Goal: Task Accomplishment & Management: Use online tool/utility

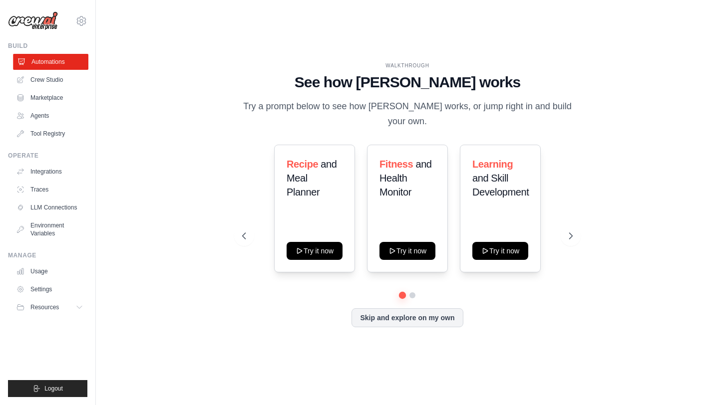
click at [57, 64] on link "Automations" at bounding box center [50, 62] width 75 height 16
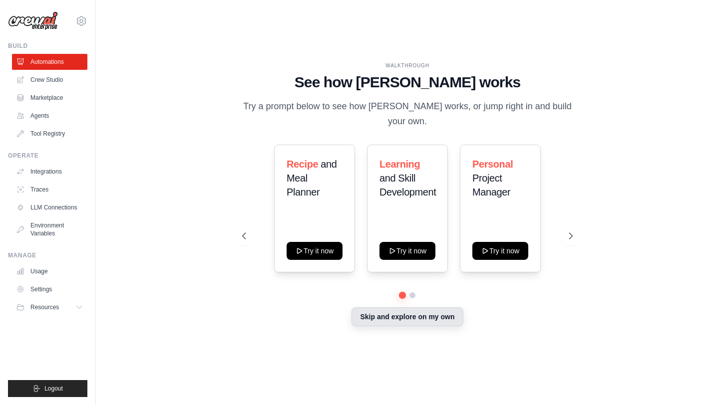
click at [410, 307] on button "Skip and explore on my own" at bounding box center [406, 316] width 111 height 19
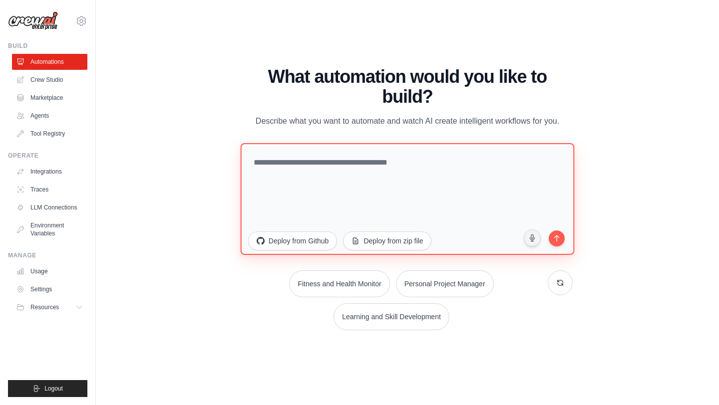
click at [353, 163] on textarea at bounding box center [407, 199] width 334 height 112
type textarea "*"
paste textarea "**********"
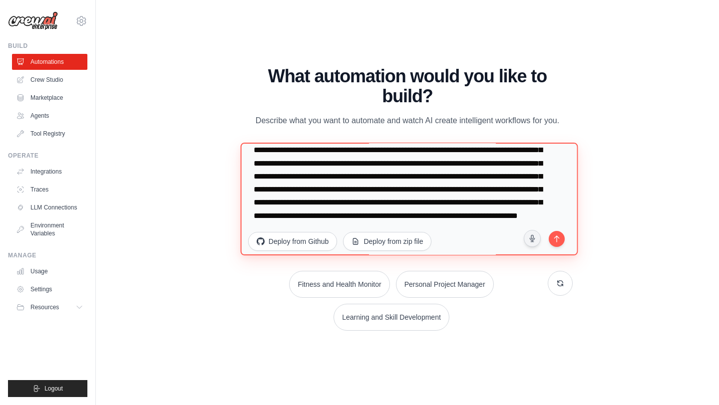
scroll to position [285, 0]
click at [356, 175] on textarea at bounding box center [408, 199] width 337 height 113
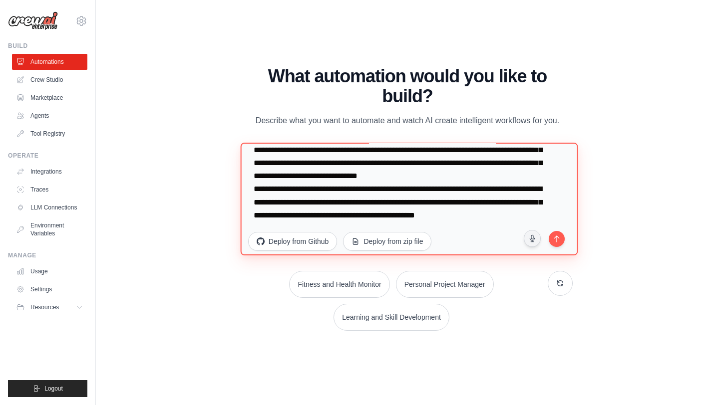
scroll to position [298, 0]
click at [293, 189] on textarea at bounding box center [408, 199] width 337 height 113
click at [345, 202] on textarea at bounding box center [408, 199] width 337 height 113
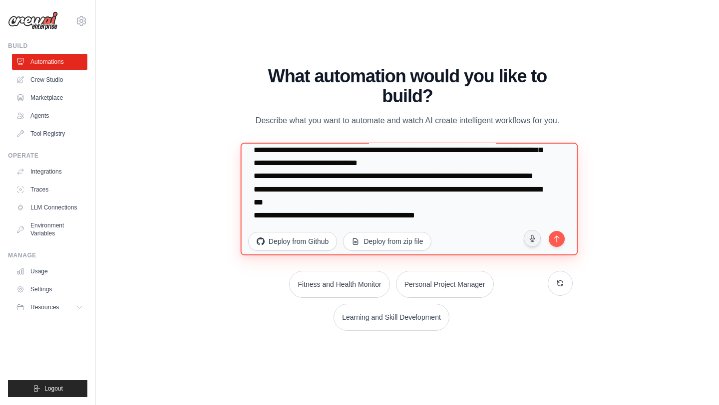
click at [400, 214] on textarea at bounding box center [408, 199] width 337 height 113
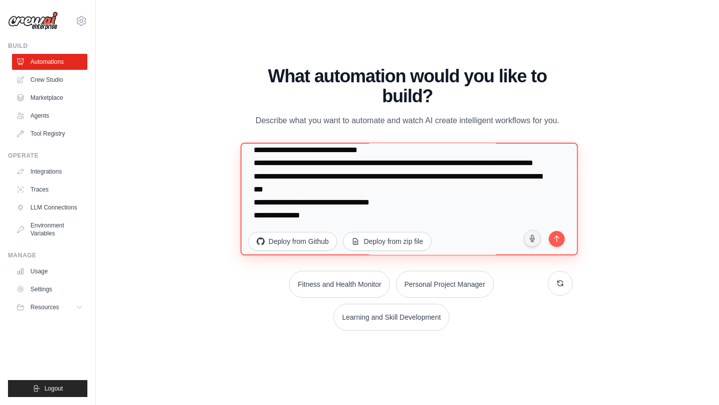
scroll to position [324, 0]
click at [399, 202] on textarea at bounding box center [408, 199] width 337 height 113
click at [339, 182] on textarea at bounding box center [408, 199] width 337 height 113
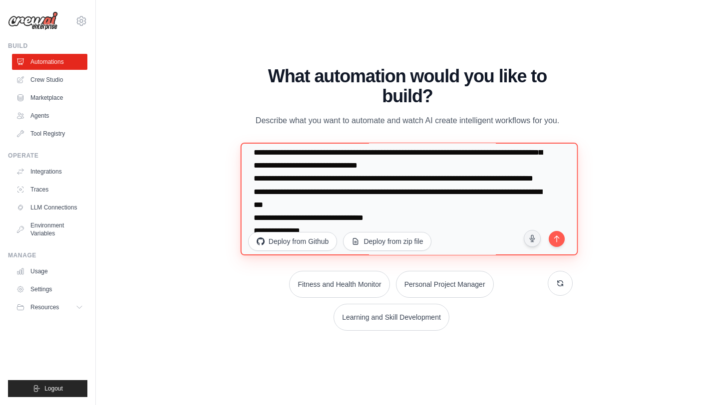
scroll to position [228, 0]
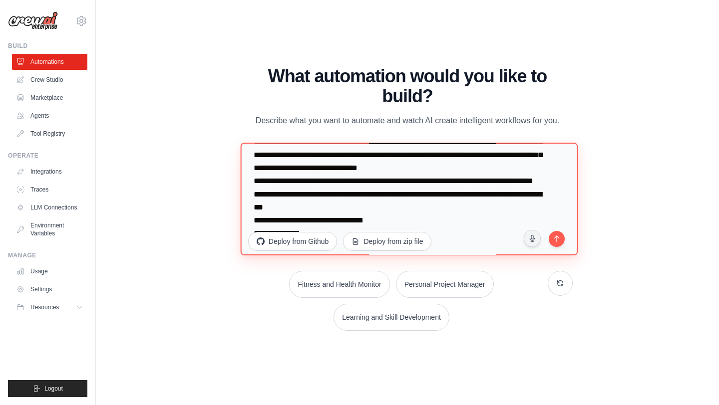
click at [501, 180] on textarea at bounding box center [408, 199] width 337 height 113
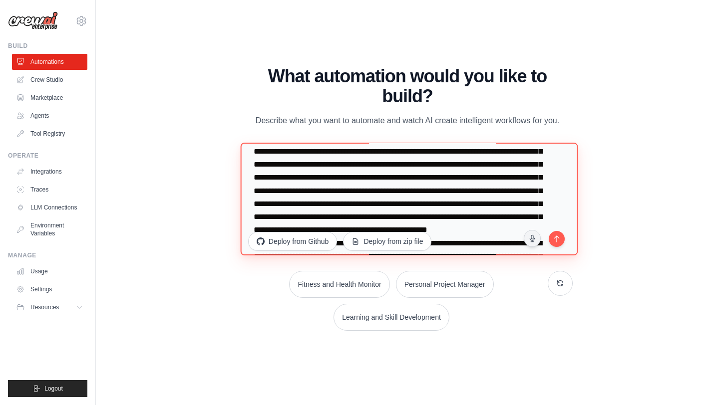
scroll to position [125, 0]
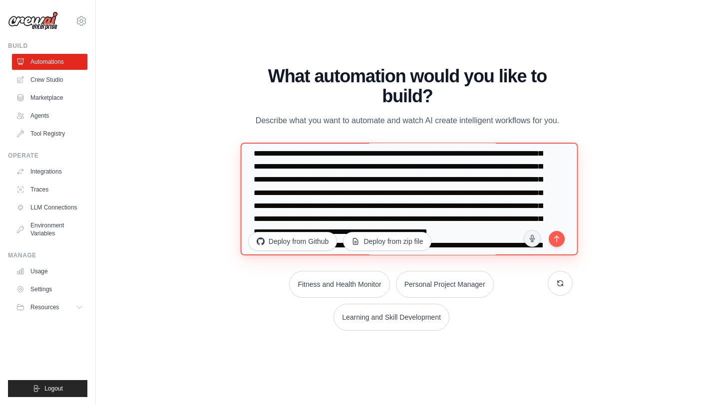
click at [325, 180] on textarea at bounding box center [408, 199] width 337 height 113
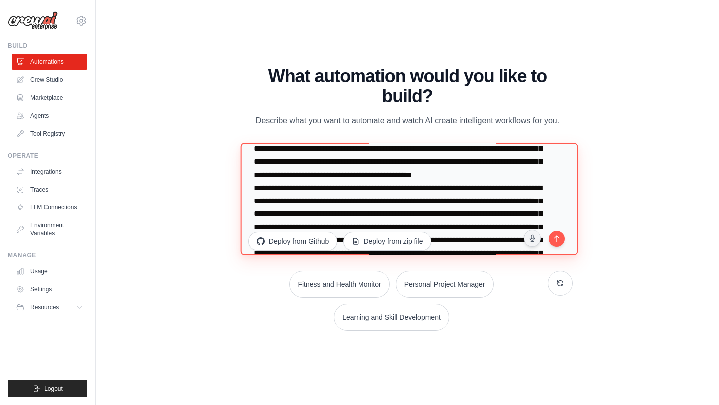
scroll to position [81, 0]
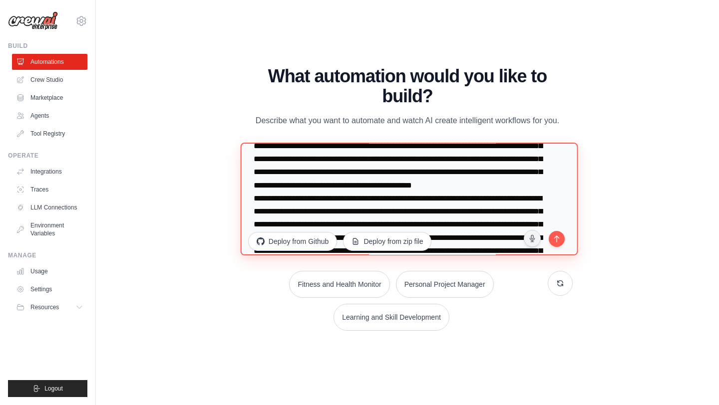
click at [345, 187] on textarea at bounding box center [408, 199] width 337 height 113
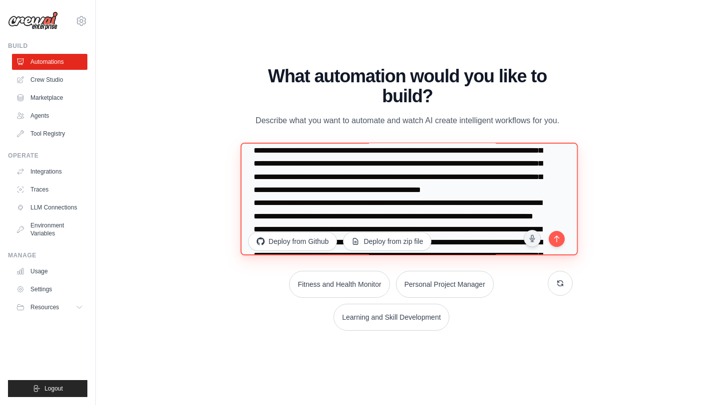
scroll to position [49, 0]
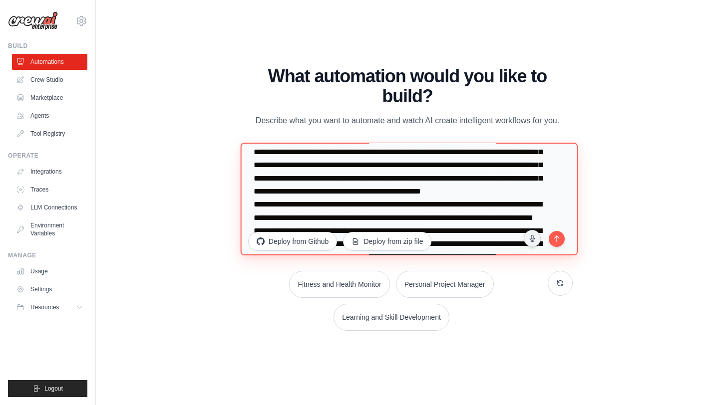
click at [288, 152] on textarea at bounding box center [408, 199] width 337 height 113
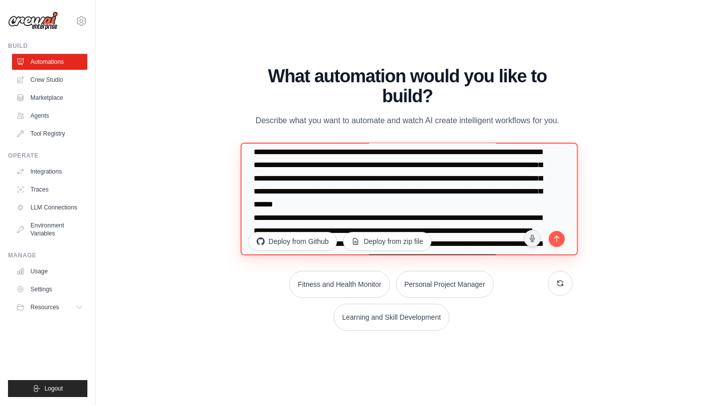
scroll to position [48, 0]
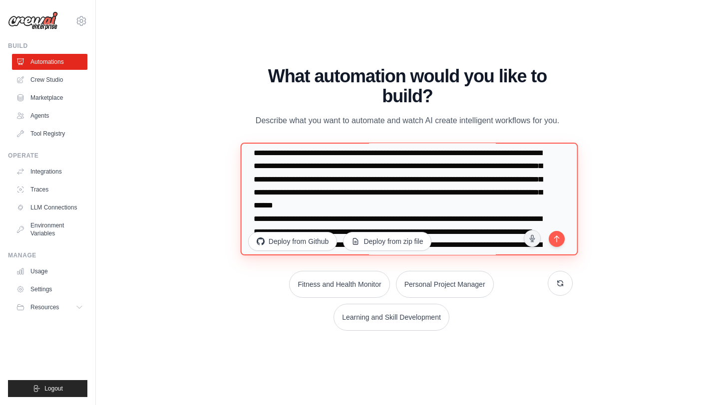
click at [495, 166] on textarea at bounding box center [408, 199] width 337 height 113
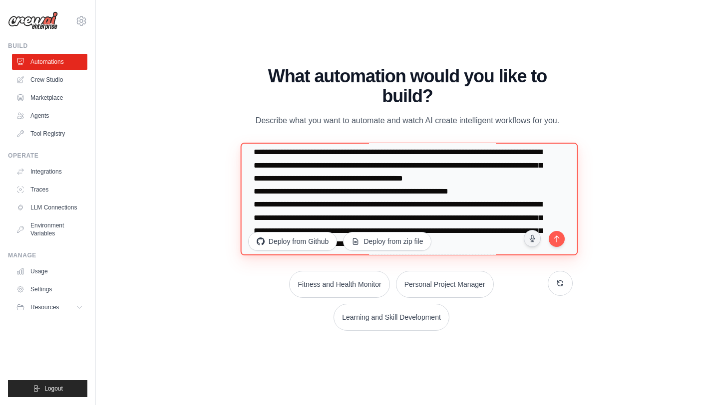
scroll to position [0, 0]
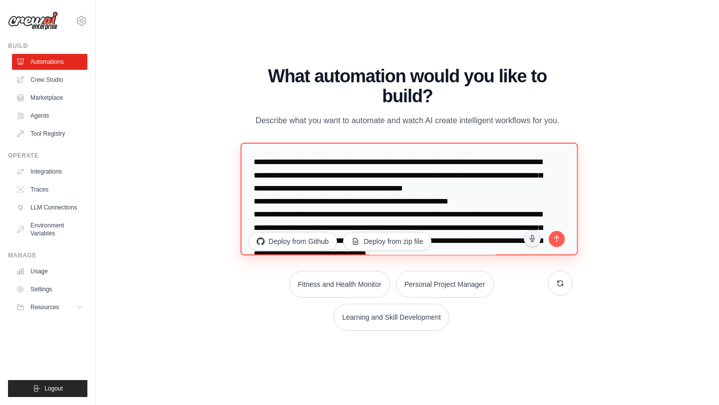
click at [292, 190] on textarea at bounding box center [408, 199] width 337 height 113
click at [485, 175] on textarea at bounding box center [408, 199] width 337 height 113
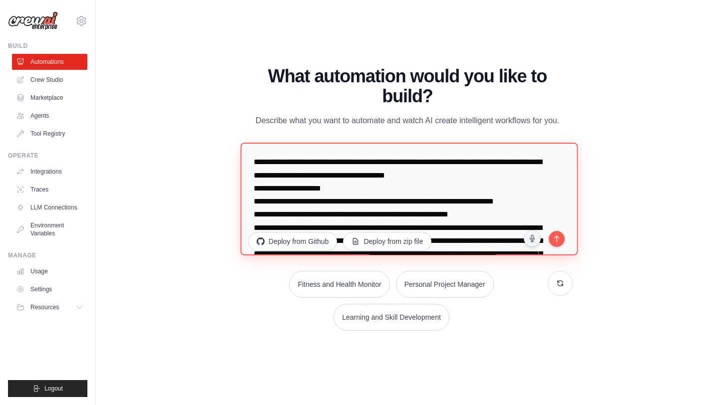
click at [410, 177] on textarea at bounding box center [408, 199] width 337 height 113
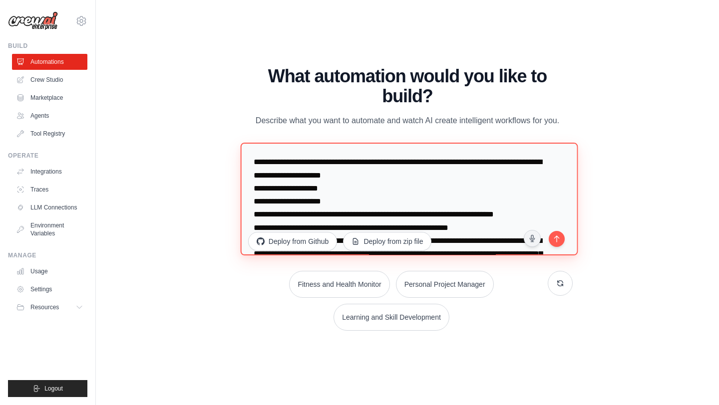
click at [277, 176] on textarea at bounding box center [408, 199] width 337 height 113
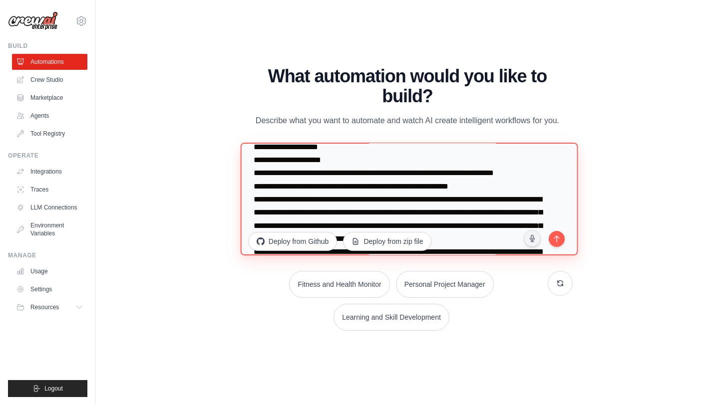
scroll to position [43, 0]
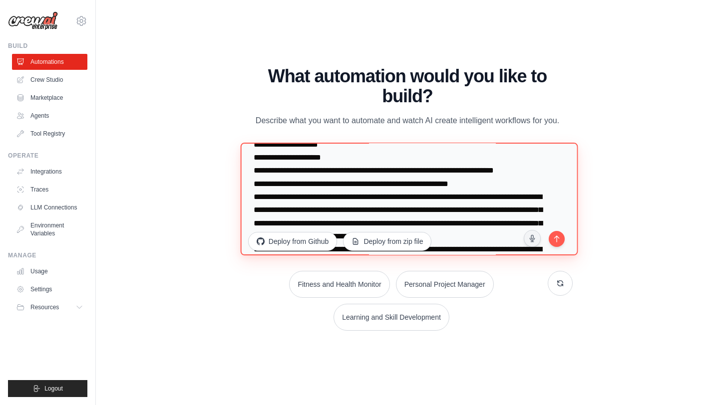
click at [253, 182] on textarea at bounding box center [408, 199] width 337 height 113
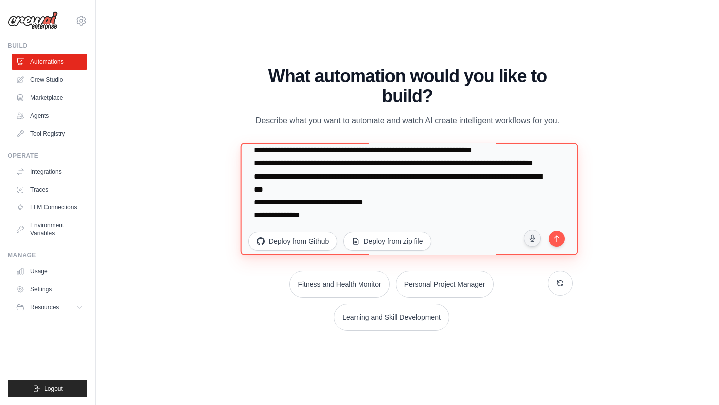
scroll to position [376, 0]
click at [298, 165] on textarea at bounding box center [408, 199] width 337 height 113
paste textarea "**********"
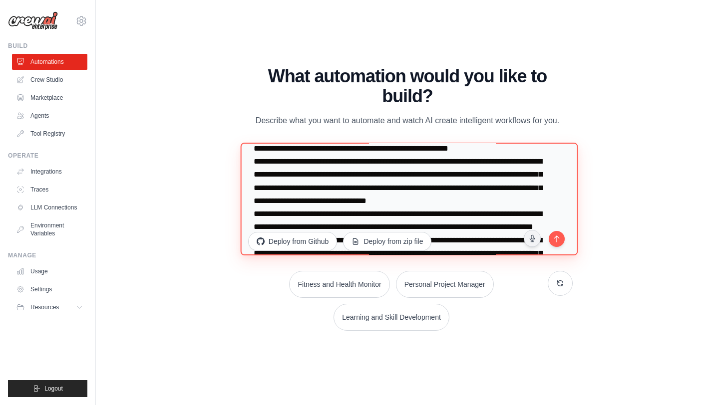
scroll to position [29, 0]
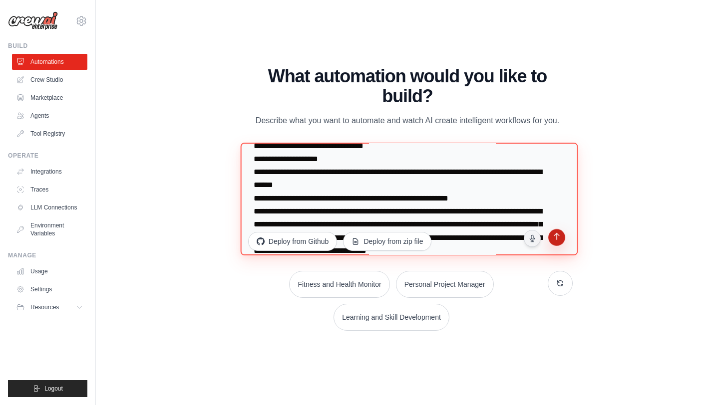
type textarea "**********"
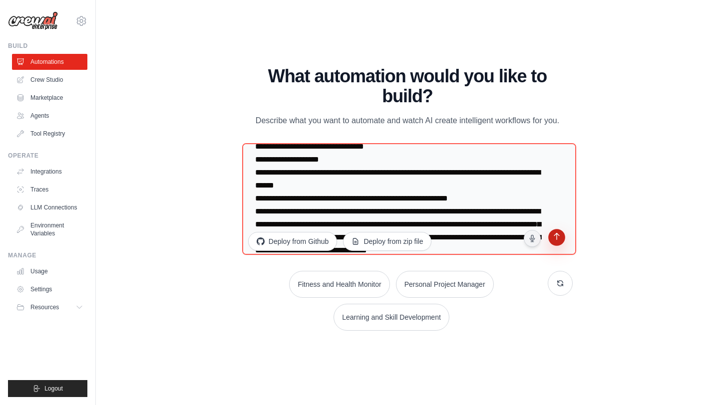
click at [553, 244] on button "submit" at bounding box center [557, 239] width 20 height 20
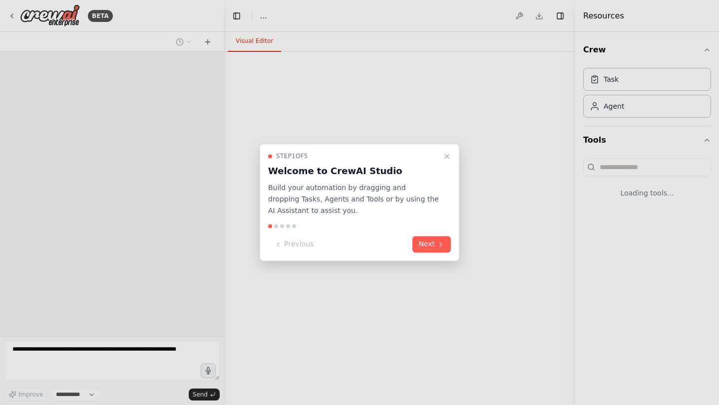
select select "****"
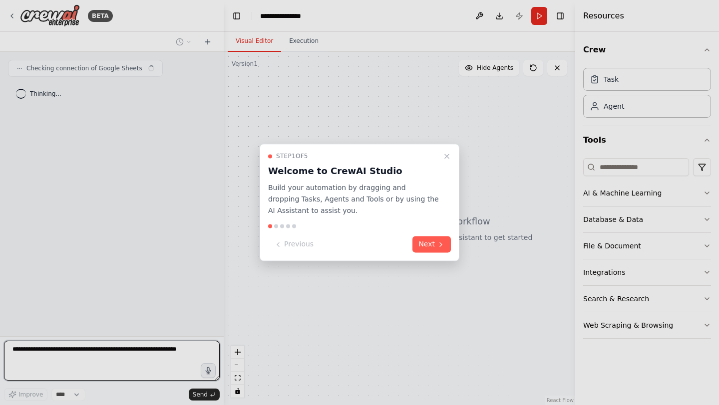
scroll to position [180, 0]
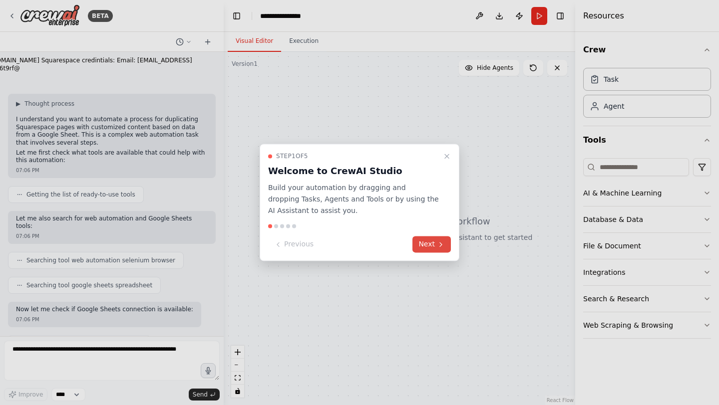
click at [427, 249] on button "Next" at bounding box center [431, 245] width 38 height 16
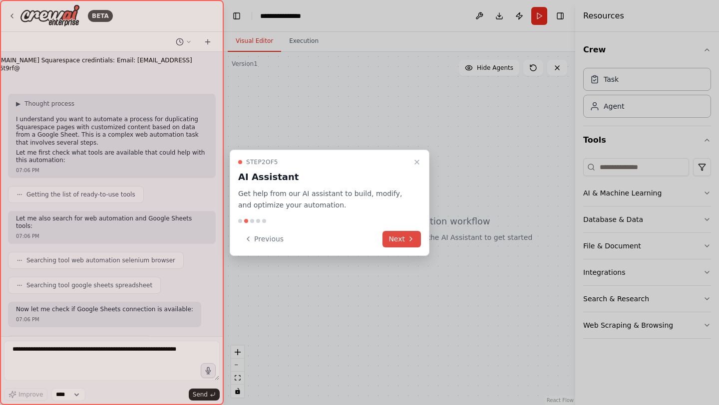
click at [403, 235] on button "Next" at bounding box center [401, 239] width 38 height 16
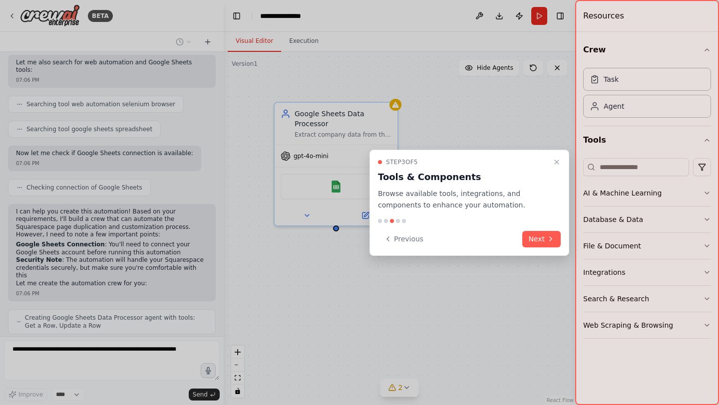
scroll to position [369, 0]
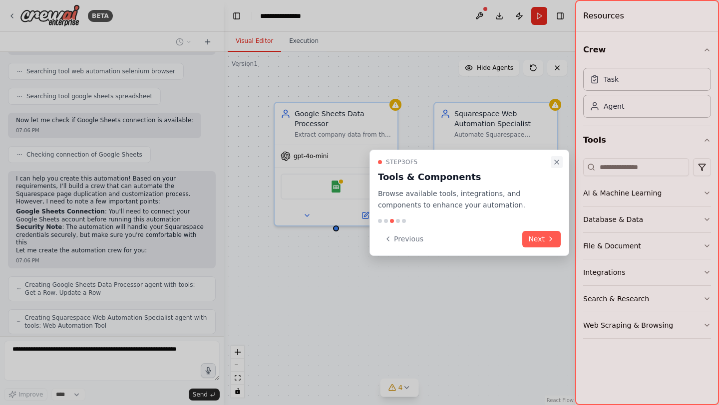
click at [558, 163] on icon "Close walkthrough" at bounding box center [557, 162] width 8 height 8
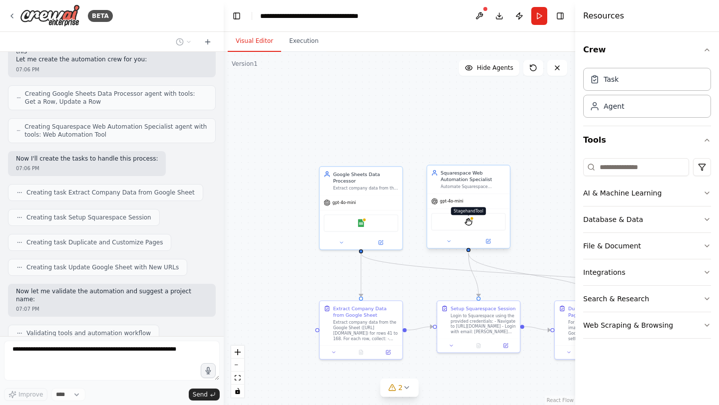
scroll to position [593, 0]
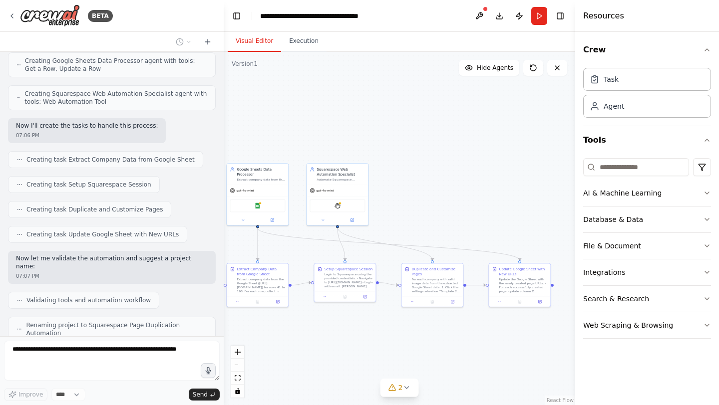
drag, startPoint x: 529, startPoint y: 259, endPoint x: 403, endPoint y: 225, distance: 130.1
click at [403, 225] on div ".deletable-edge-delete-btn { width: 20px; height: 20px; border: 0px solid #ffff…" at bounding box center [399, 228] width 351 height 353
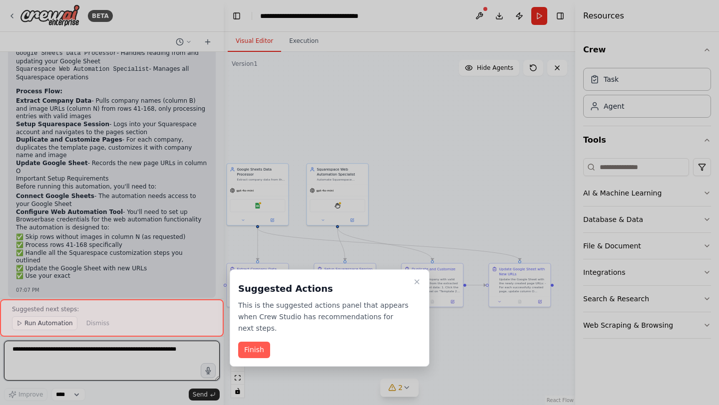
scroll to position [949, 0]
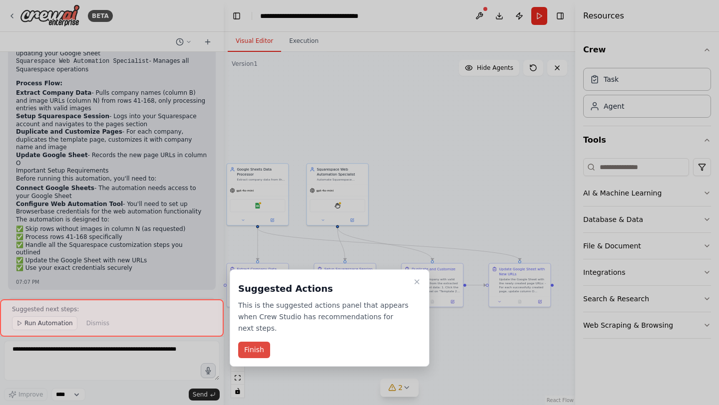
click at [252, 350] on button "Finish" at bounding box center [254, 350] width 32 height 16
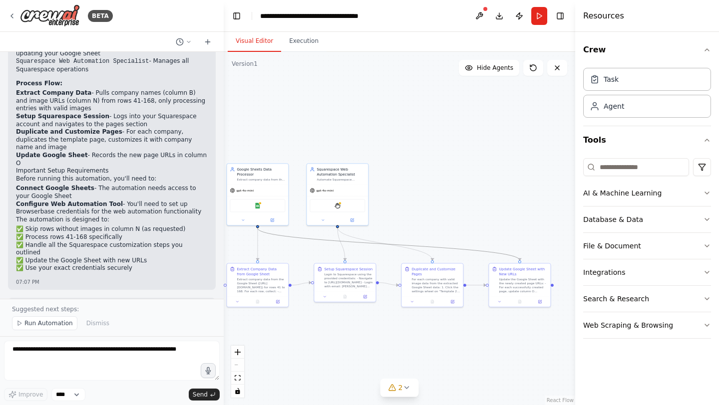
drag, startPoint x: 456, startPoint y: 247, endPoint x: 428, endPoint y: 228, distance: 33.5
click at [428, 228] on div ".deletable-edge-delete-btn { width: 20px; height: 20px; border: 0px solid #ffff…" at bounding box center [399, 228] width 351 height 353
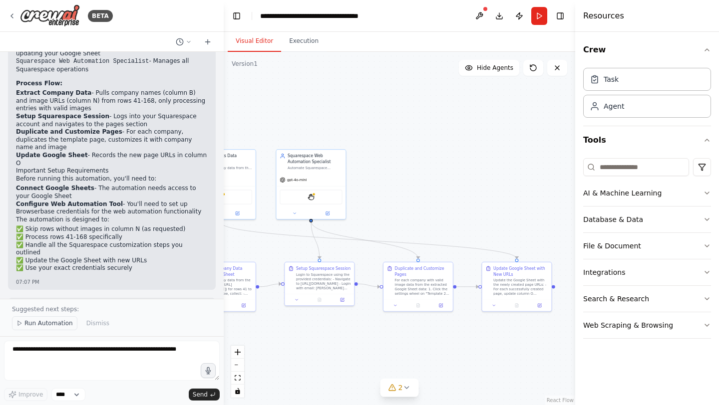
click at [38, 326] on span "Run Automation" at bounding box center [48, 323] width 48 height 8
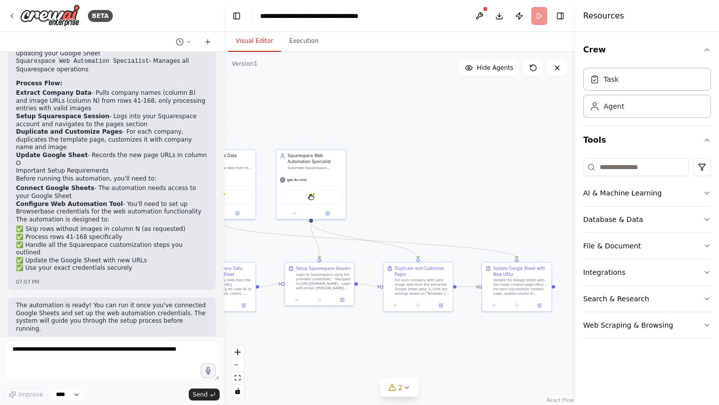
scroll to position [911, 0]
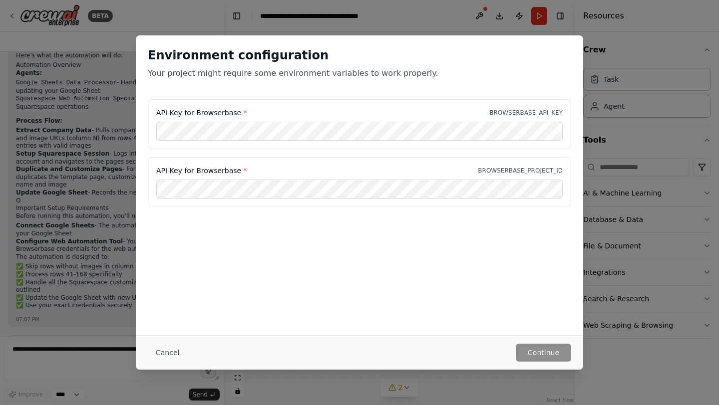
click at [243, 111] on span "*" at bounding box center [244, 113] width 3 height 8
click at [192, 111] on label "API Key for Browserbase *" at bounding box center [201, 113] width 90 height 10
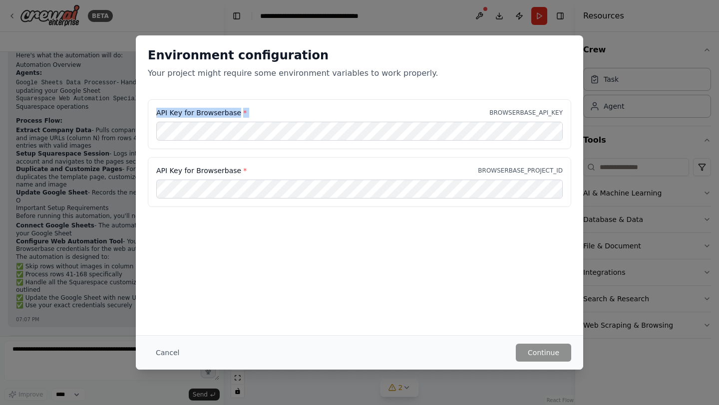
click at [238, 111] on label "API Key for Browserbase *" at bounding box center [201, 113] width 90 height 10
click at [508, 110] on p "BROWSERBASE_API_KEY" at bounding box center [525, 113] width 73 height 8
click at [382, 73] on p "Your project might require some environment variables to work properly." at bounding box center [359, 73] width 423 height 12
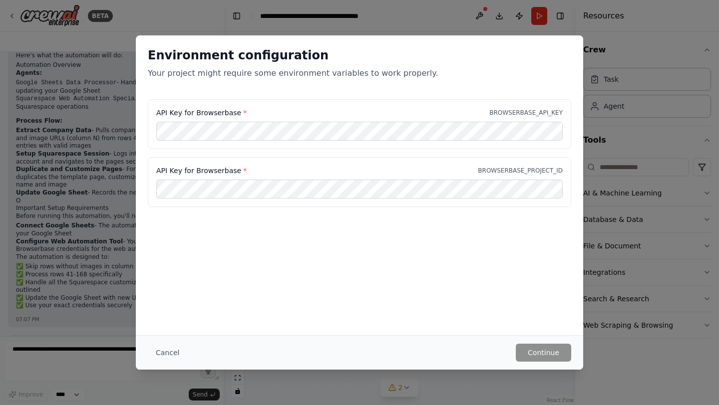
click at [382, 73] on p "Your project might require some environment variables to work properly." at bounding box center [359, 73] width 423 height 12
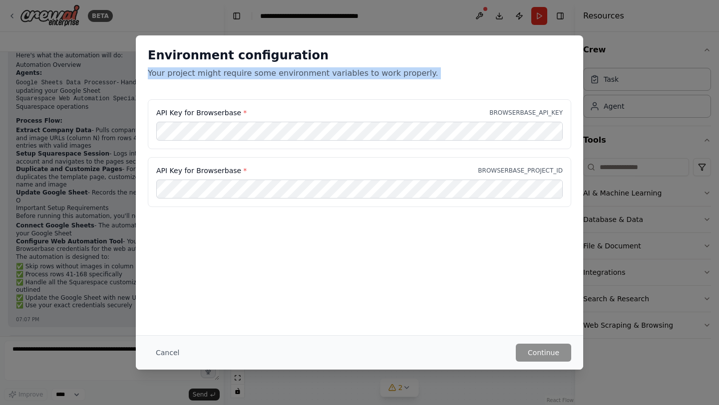
click at [382, 73] on p "Your project might require some environment variables to work properly." at bounding box center [359, 73] width 423 height 12
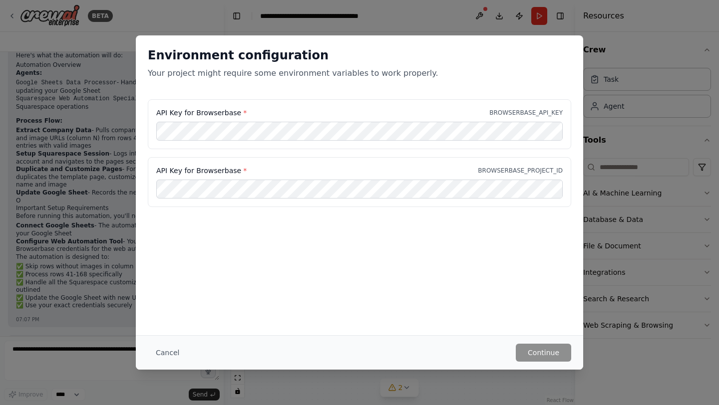
click at [382, 73] on p "Your project might require some environment variables to work properly." at bounding box center [359, 73] width 423 height 12
click at [166, 354] on button "Cancel" at bounding box center [167, 353] width 39 height 18
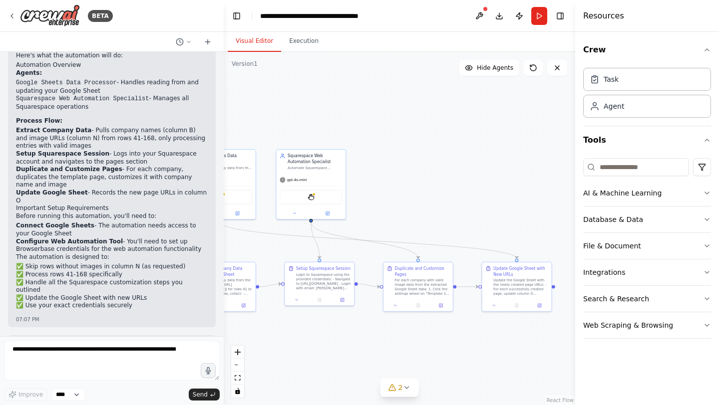
click at [111, 339] on p "The automation is ready! You can run it once you've connected Google Sheets and…" at bounding box center [112, 354] width 192 height 31
click at [79, 339] on p "The automation is ready! You can run it once you've connected Google Sheets and…" at bounding box center [112, 354] width 192 height 31
click at [116, 339] on p "The automation is ready! You can run it once you've connected Google Sheets and…" at bounding box center [112, 354] width 192 height 31
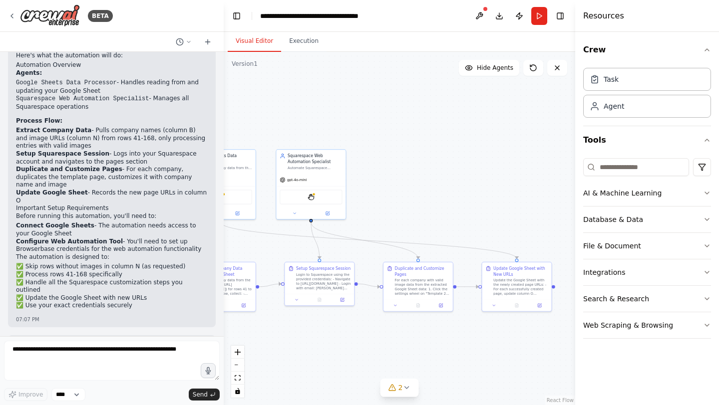
click at [116, 339] on p "The automation is ready! You can run it once you've connected Google Sheets and…" at bounding box center [112, 354] width 192 height 31
click at [102, 355] on textarea at bounding box center [112, 361] width 216 height 40
click at [538, 14] on button "Run" at bounding box center [539, 16] width 16 height 18
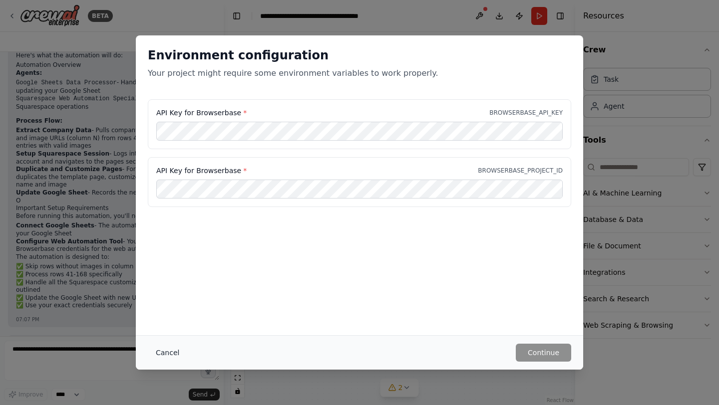
click at [164, 355] on button "Cancel" at bounding box center [167, 353] width 39 height 18
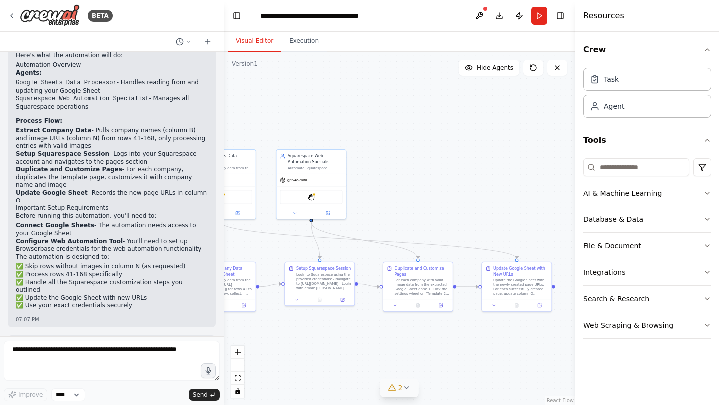
click at [395, 389] on icon at bounding box center [392, 388] width 6 height 6
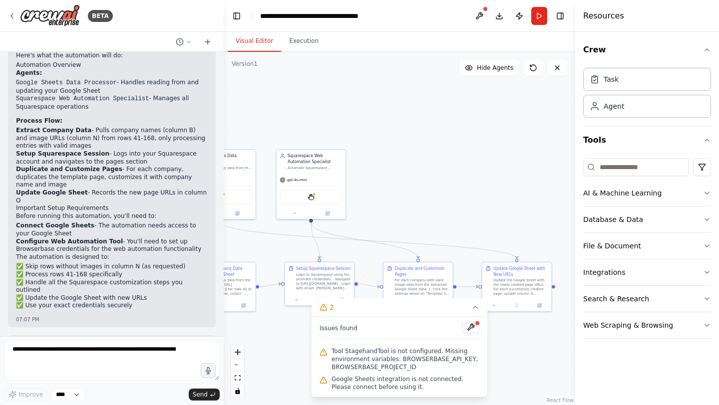
click at [424, 360] on span "Tool StagehandTool is not configured. Missing environment variables: BROWSERBAS…" at bounding box center [405, 359] width 148 height 24
click at [470, 325] on button at bounding box center [470, 327] width 17 height 12
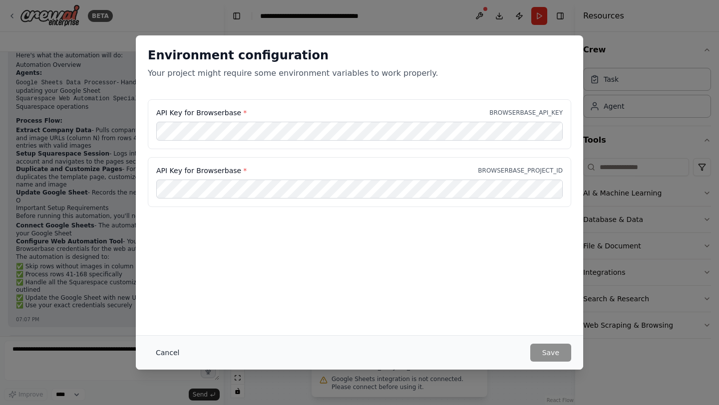
click at [164, 349] on button "Cancel" at bounding box center [167, 353] width 39 height 18
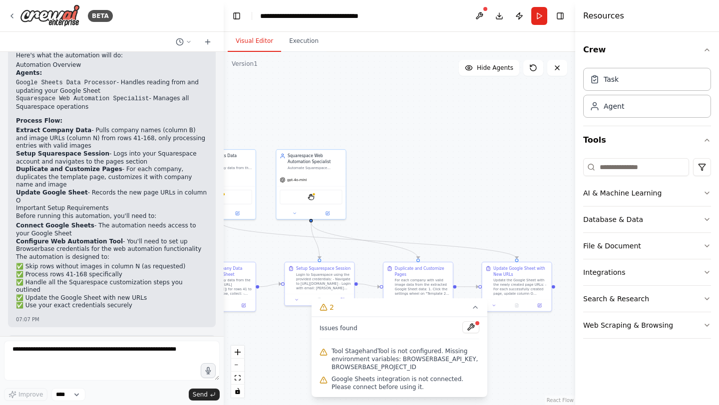
click at [400, 381] on span "Google Sheets integration is not connected. Please connect before using it." at bounding box center [405, 383] width 148 height 16
click at [337, 331] on span "Issues found" at bounding box center [338, 328] width 38 height 8
click at [394, 385] on span "Google Sheets integration is not connected. Please connect before using it." at bounding box center [405, 383] width 148 height 16
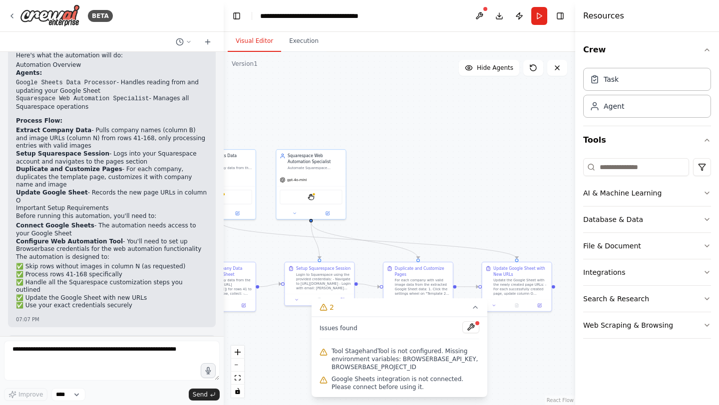
click at [394, 385] on span "Google Sheets integration is not connected. Please connect before using it." at bounding box center [405, 383] width 148 height 16
click at [375, 360] on span "Tool StagehandTool is not configured. Missing environment variables: BROWSERBAS…" at bounding box center [405, 359] width 148 height 24
click at [422, 354] on span "Tool StagehandTool is not configured. Missing environment variables: BROWSERBAS…" at bounding box center [405, 359] width 148 height 24
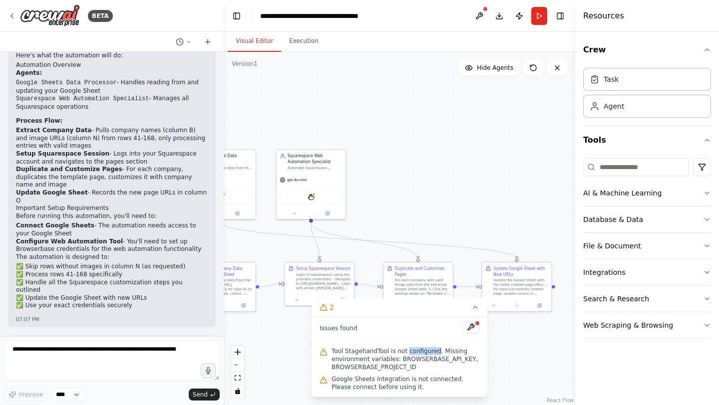
click at [358, 351] on span "Tool StagehandTool is not configured. Missing environment variables: BROWSERBAS…" at bounding box center [405, 359] width 148 height 24
copy span "StagehandTool"
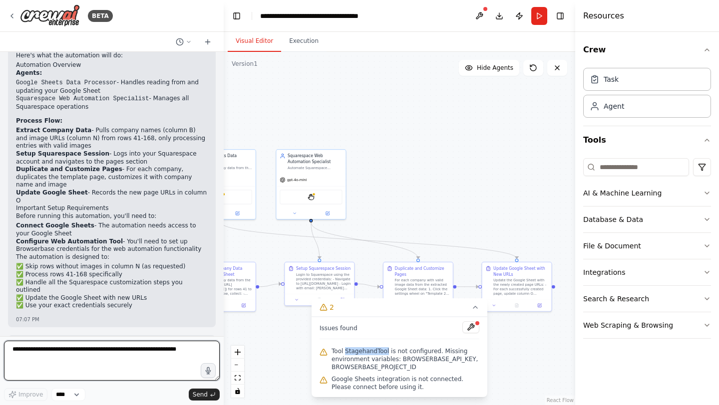
click at [129, 362] on textarea at bounding box center [112, 361] width 216 height 40
type textarea "**********"
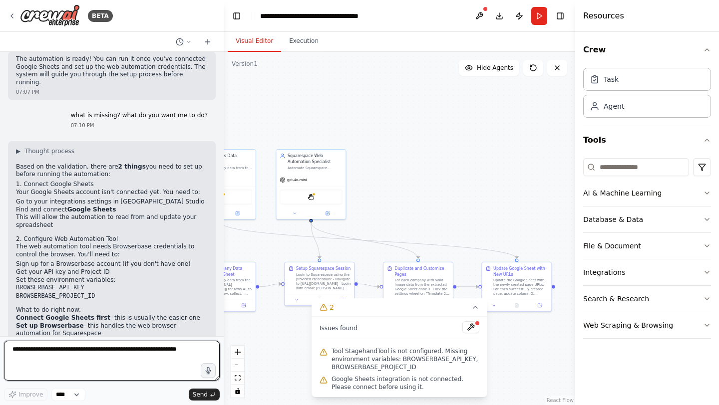
scroll to position [1203, 0]
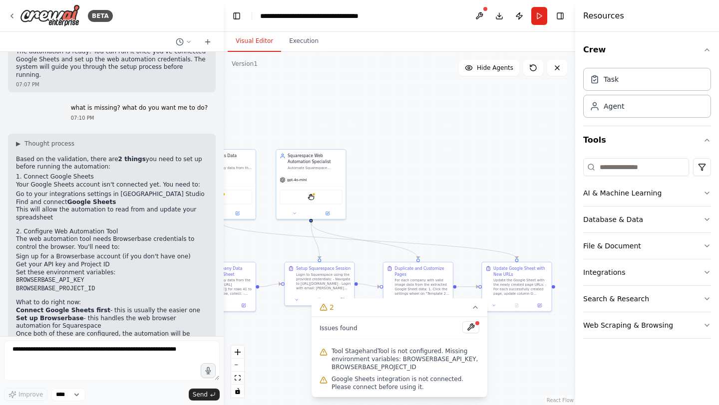
click at [30, 181] on p "Your Google Sheets account isn't connected yet. You need to:" at bounding box center [112, 185] width 192 height 8
click at [82, 181] on p "Your Google Sheets account isn't connected yet. You need to:" at bounding box center [112, 185] width 192 height 8
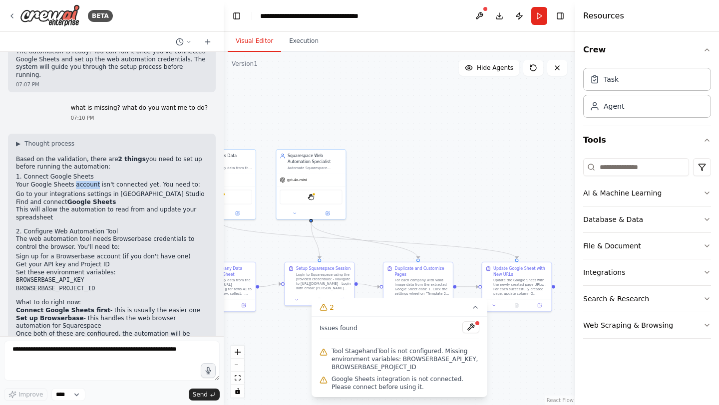
click at [164, 181] on p "Your Google Sheets account isn't connected yet. You need to:" at bounding box center [112, 185] width 192 height 8
click at [39, 191] on li "Go to your integrations settings in CrewAI Studio" at bounding box center [112, 195] width 192 height 8
click at [93, 191] on li "Go to your integrations settings in CrewAI Studio" at bounding box center [112, 195] width 192 height 8
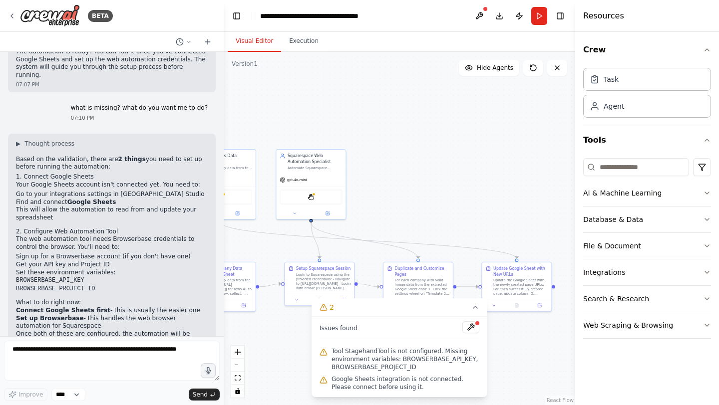
click at [109, 191] on li "Go to your integrations settings in CrewAI Studio" at bounding box center [112, 195] width 192 height 8
click at [38, 199] on li "Find and connect Google Sheets" at bounding box center [112, 203] width 192 height 8
click at [68, 199] on strong "Google Sheets" at bounding box center [91, 202] width 49 height 7
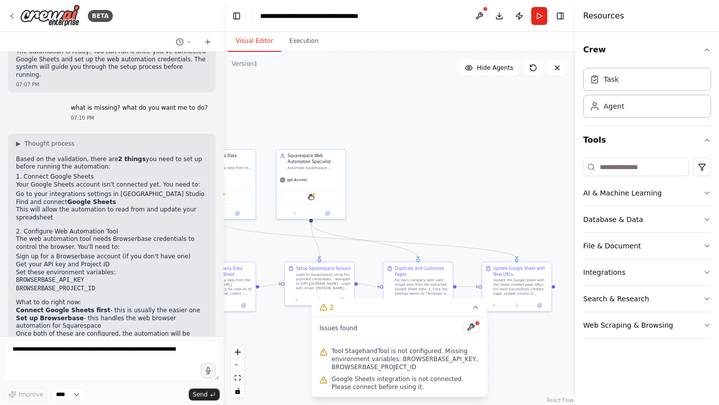
click at [87, 199] on strong "Google Sheets" at bounding box center [91, 202] width 49 height 7
click at [143, 181] on p "Your Google Sheets account isn't connected yet. You need to:" at bounding box center [112, 185] width 192 height 8
click at [171, 181] on p "Your Google Sheets account isn't connected yet. You need to:" at bounding box center [112, 185] width 192 height 8
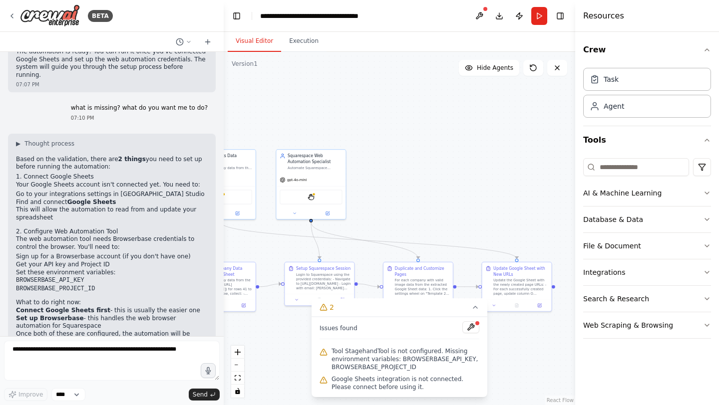
click at [72, 156] on p "Based on the validation, there are 2 things you need to set up before running t…" at bounding box center [112, 163] width 192 height 15
click at [74, 181] on p "Your Google Sheets account isn't connected yet. You need to:" at bounding box center [112, 185] width 192 height 8
click at [38, 191] on li "Go to your integrations settings in CrewAI Studio" at bounding box center [112, 195] width 192 height 8
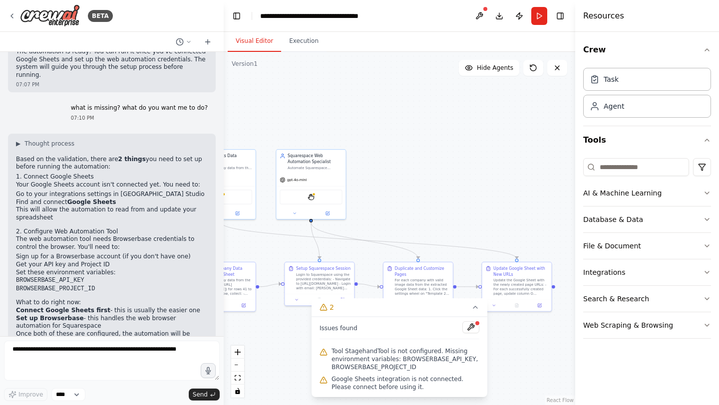
click at [38, 191] on li "Go to your integrations settings in CrewAI Studio" at bounding box center [112, 195] width 192 height 8
click at [53, 191] on li "Go to your integrations settings in CrewAI Studio" at bounding box center [112, 195] width 192 height 8
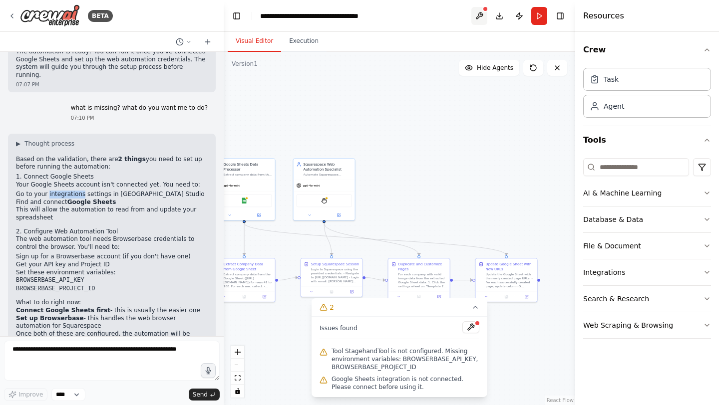
click at [474, 13] on button at bounding box center [479, 16] width 16 height 18
click at [399, 364] on span "Tool StagehandTool is not configured. Missing environment variables: BROWSERBAS…" at bounding box center [405, 359] width 148 height 24
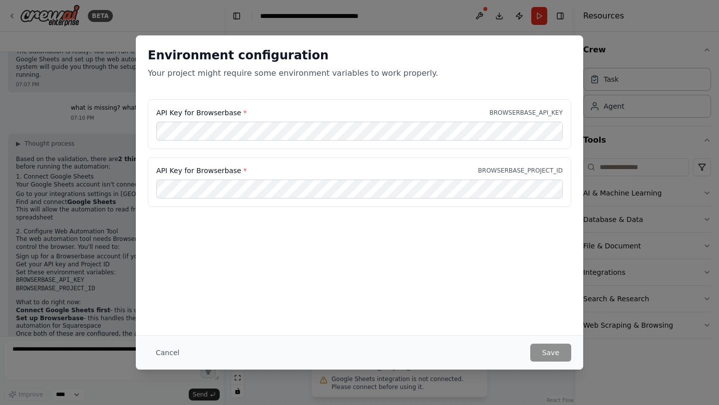
click at [399, 364] on div "Cancel Save" at bounding box center [359, 352] width 447 height 34
click at [171, 350] on button "Cancel" at bounding box center [167, 353] width 39 height 18
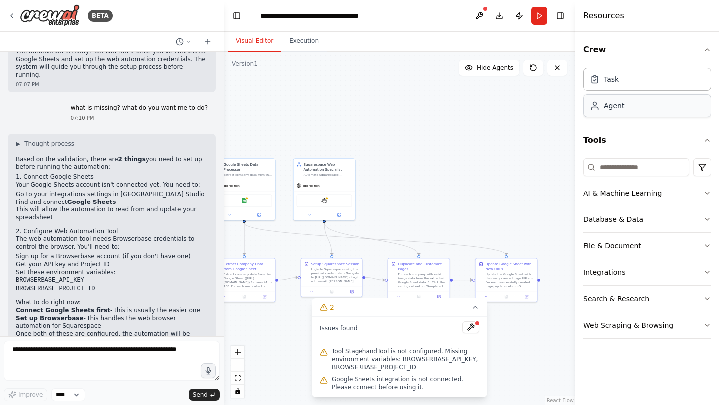
click at [648, 106] on div "Agent" at bounding box center [647, 105] width 128 height 23
click at [661, 117] on div "Agent" at bounding box center [647, 106] width 128 height 23
click at [661, 117] on div "Task Agent" at bounding box center [647, 91] width 128 height 54
click at [249, 203] on div "Google Sheets" at bounding box center [244, 199] width 55 height 13
click at [247, 199] on img at bounding box center [244, 200] width 6 height 6
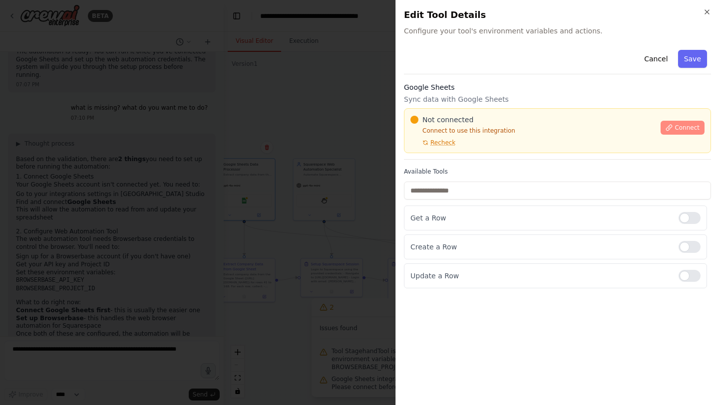
click at [686, 126] on span "Connect" at bounding box center [686, 128] width 25 height 8
click at [467, 120] on span "Not connected" at bounding box center [447, 120] width 51 height 10
click at [465, 120] on span "Not connected" at bounding box center [447, 120] width 51 height 10
click at [450, 119] on span "Not connected" at bounding box center [447, 120] width 51 height 10
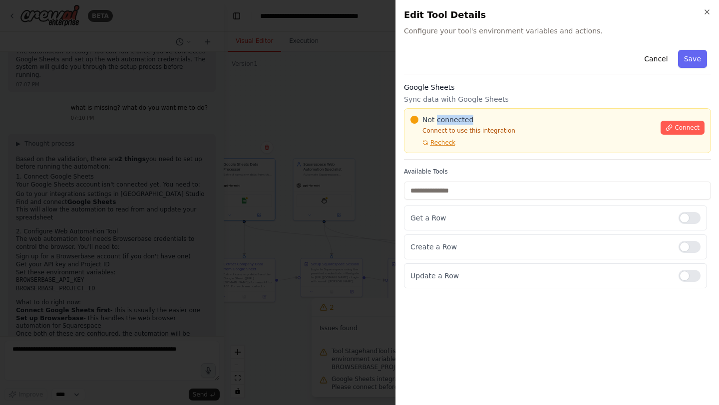
click at [450, 119] on span "Not connected" at bounding box center [447, 120] width 51 height 10
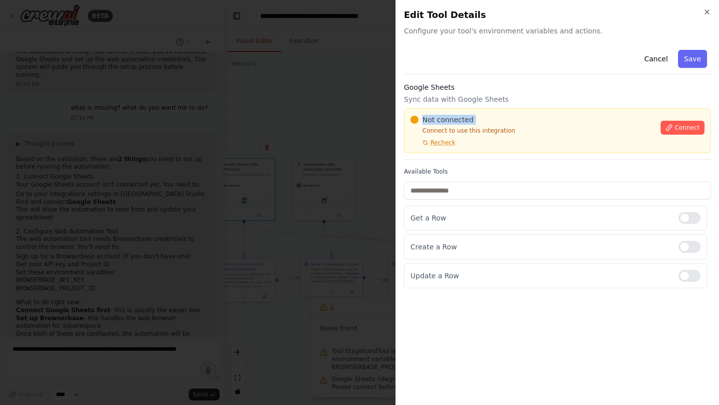
click at [290, 165] on div at bounding box center [359, 202] width 719 height 405
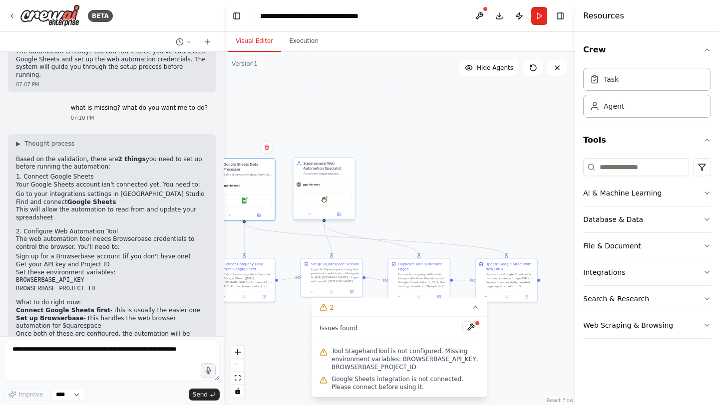
click at [328, 201] on div "StagehandTool" at bounding box center [323, 199] width 55 height 13
click at [326, 201] on img at bounding box center [324, 200] width 6 height 6
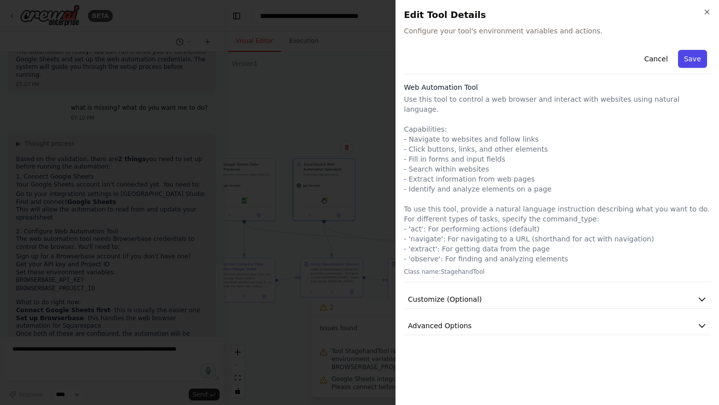
click at [705, 61] on button "Save" at bounding box center [692, 59] width 29 height 18
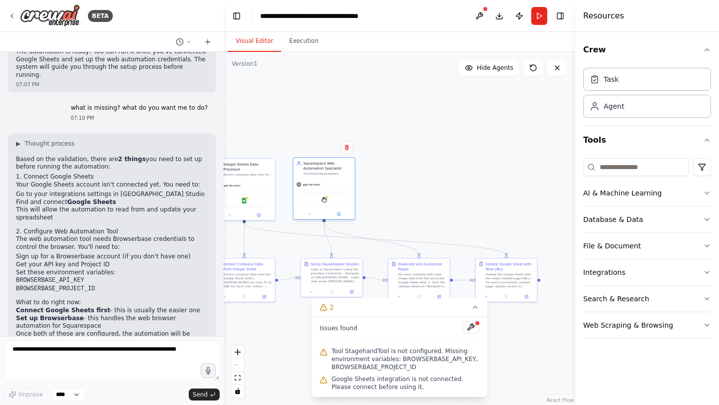
click at [328, 202] on div "StagehandTool" at bounding box center [323, 199] width 55 height 13
click at [327, 201] on div "StagehandTool" at bounding box center [323, 199] width 55 height 13
click at [325, 201] on img at bounding box center [324, 200] width 6 height 6
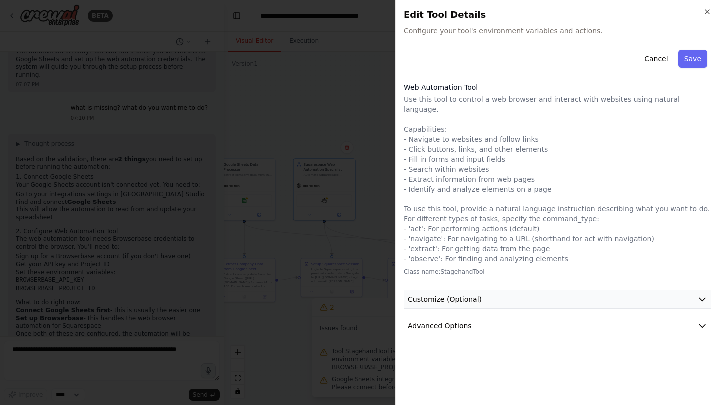
click at [694, 290] on button "Customize (Optional)" at bounding box center [557, 299] width 307 height 18
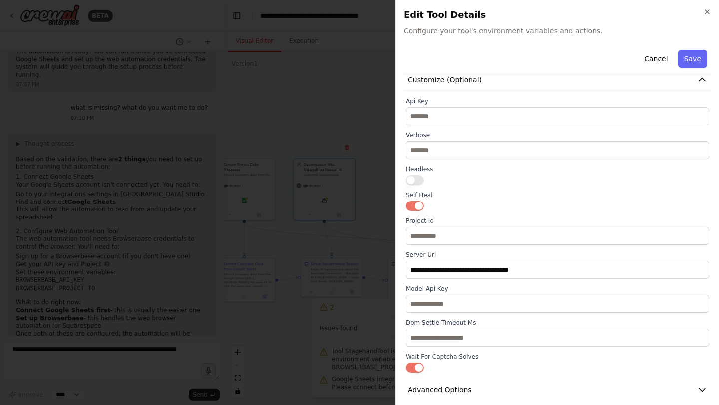
scroll to position [0, 0]
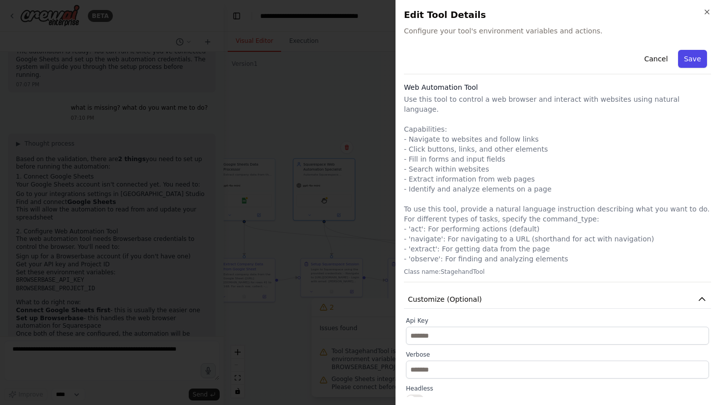
click at [679, 59] on button "Save" at bounding box center [692, 59] width 29 height 18
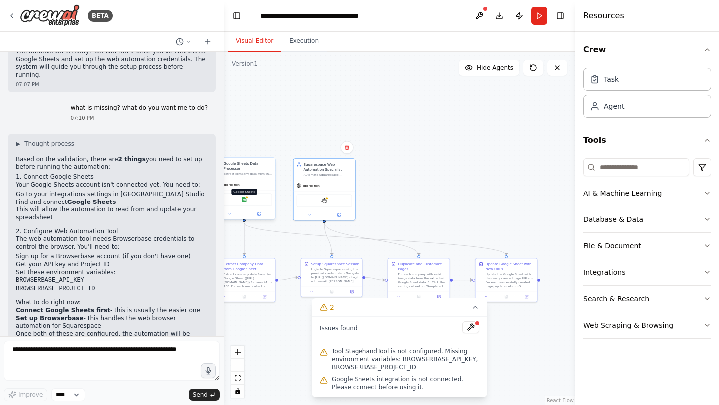
click at [244, 200] on img at bounding box center [244, 200] width 6 height 6
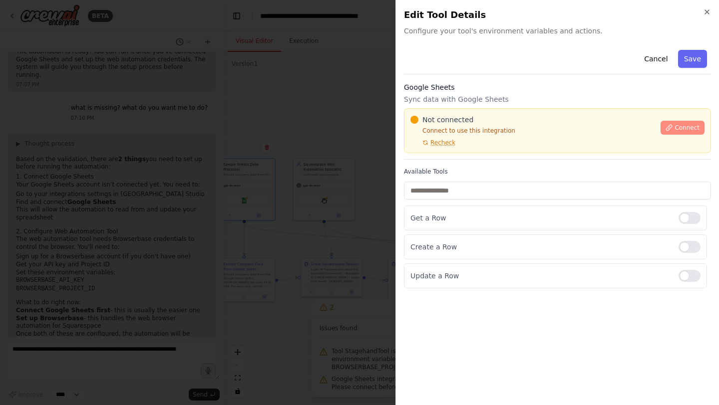
click at [697, 126] on span "Connect" at bounding box center [686, 128] width 25 height 8
click at [441, 143] on span "Recheck" at bounding box center [442, 143] width 25 height 8
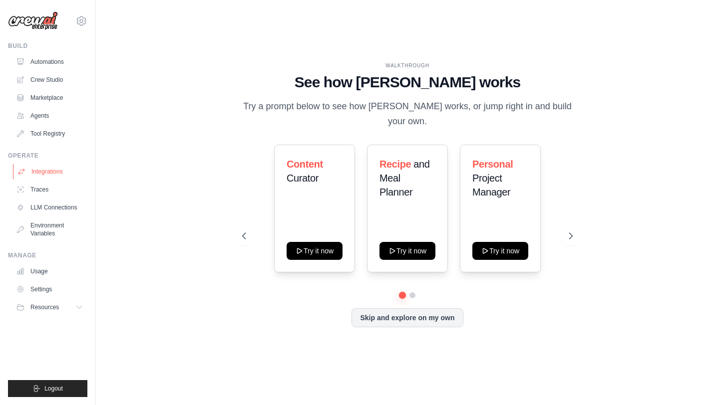
click at [40, 172] on link "Integrations" at bounding box center [50, 172] width 75 height 16
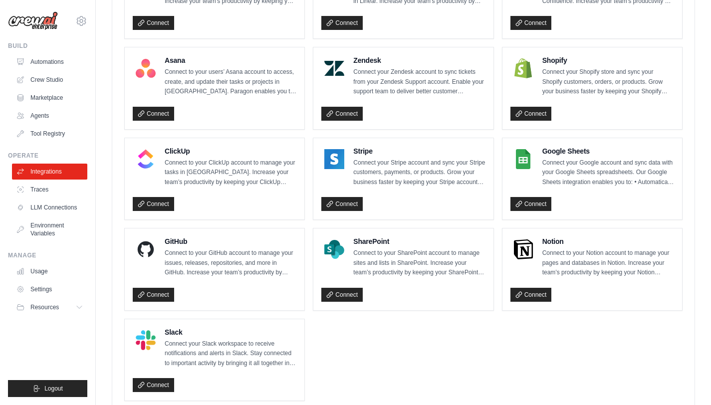
scroll to position [623, 0]
click at [526, 202] on link "Connect" at bounding box center [531, 204] width 41 height 14
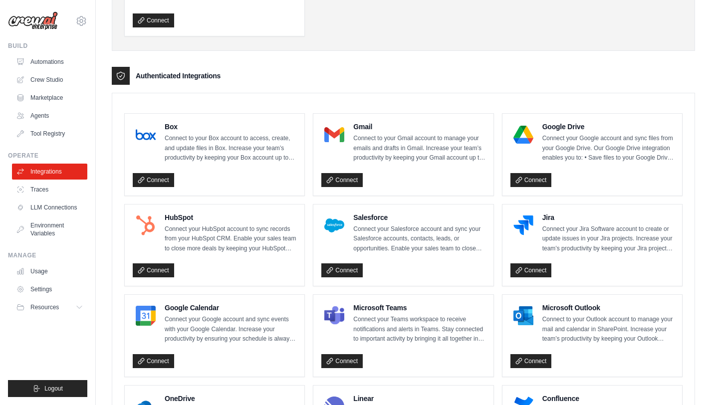
scroll to position [193, 0]
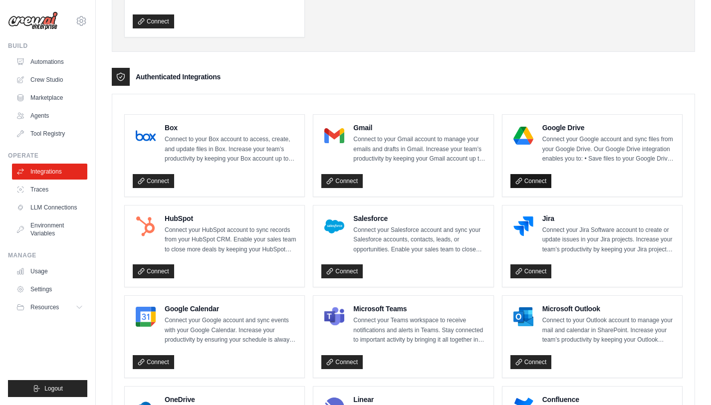
click at [537, 179] on link "Connect" at bounding box center [531, 181] width 41 height 14
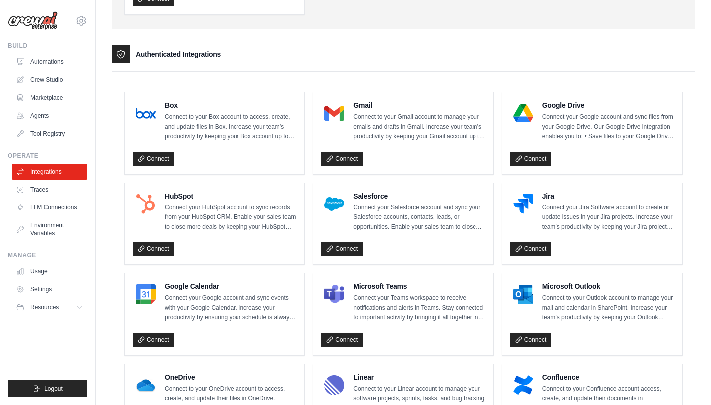
scroll to position [224, 0]
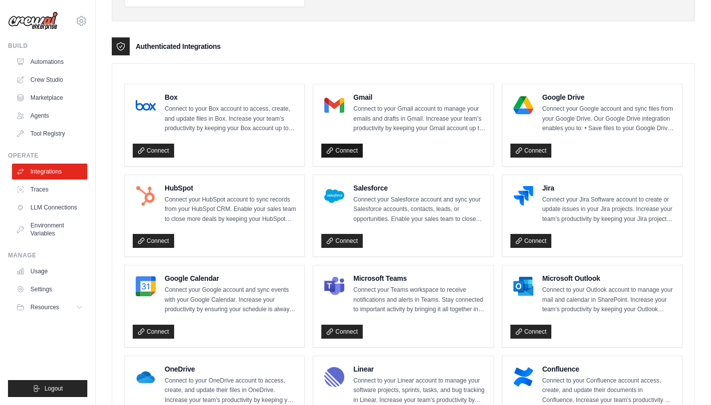
click at [348, 149] on link "Connect" at bounding box center [341, 151] width 41 height 14
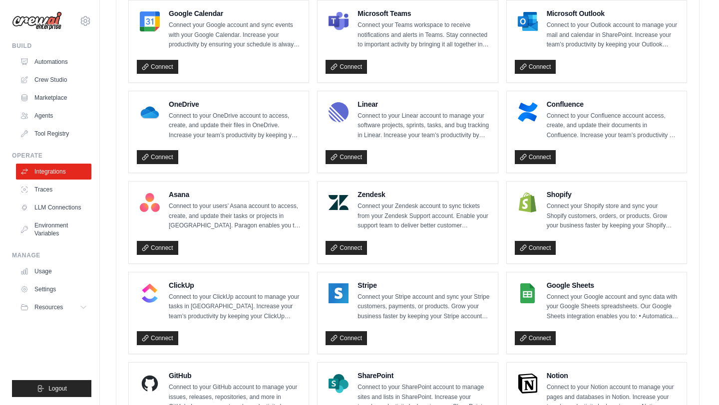
scroll to position [463, 0]
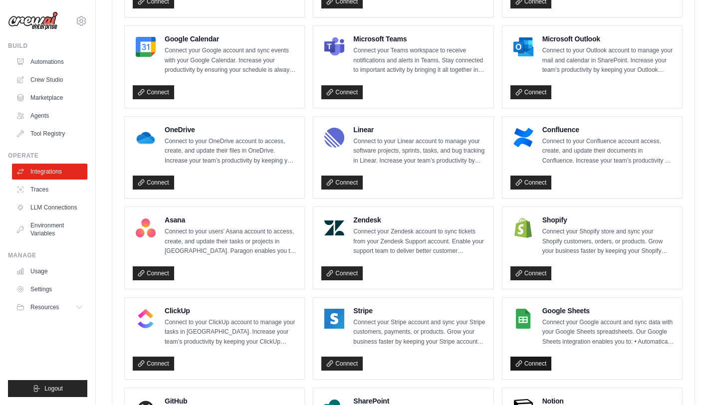
click at [541, 362] on link "Connect" at bounding box center [531, 364] width 41 height 14
